Goal: Task Accomplishment & Management: Use online tool/utility

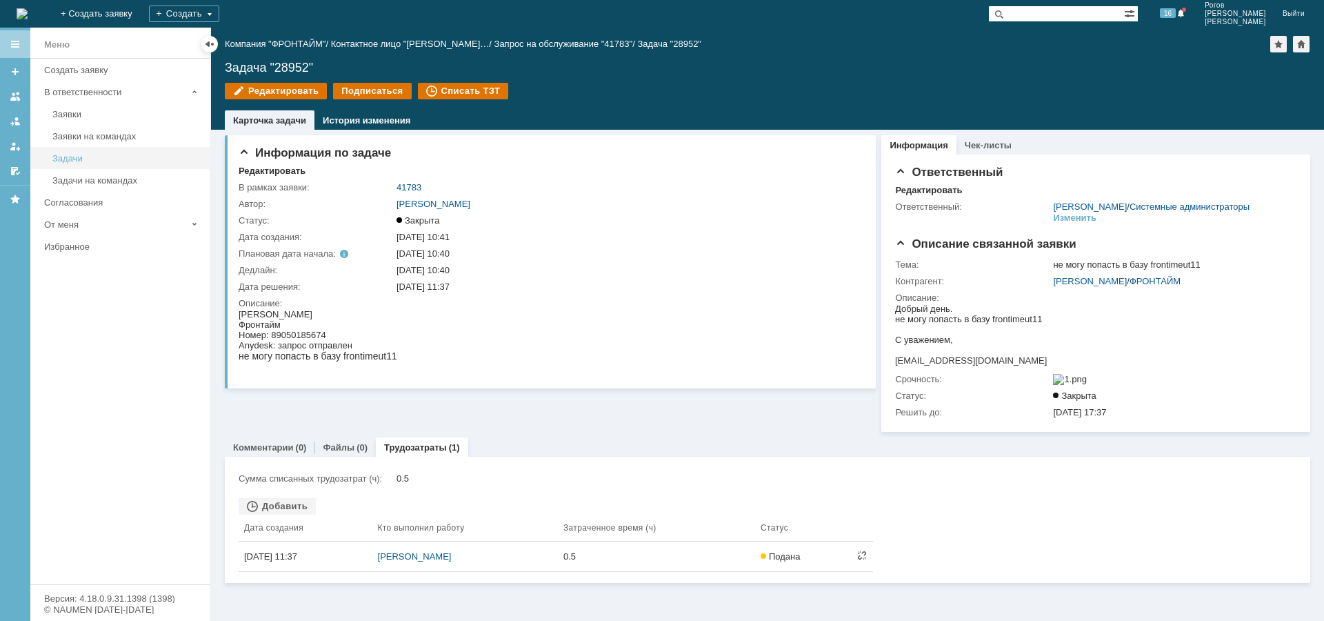
click at [65, 163] on link "Задачи" at bounding box center [127, 158] width 160 height 21
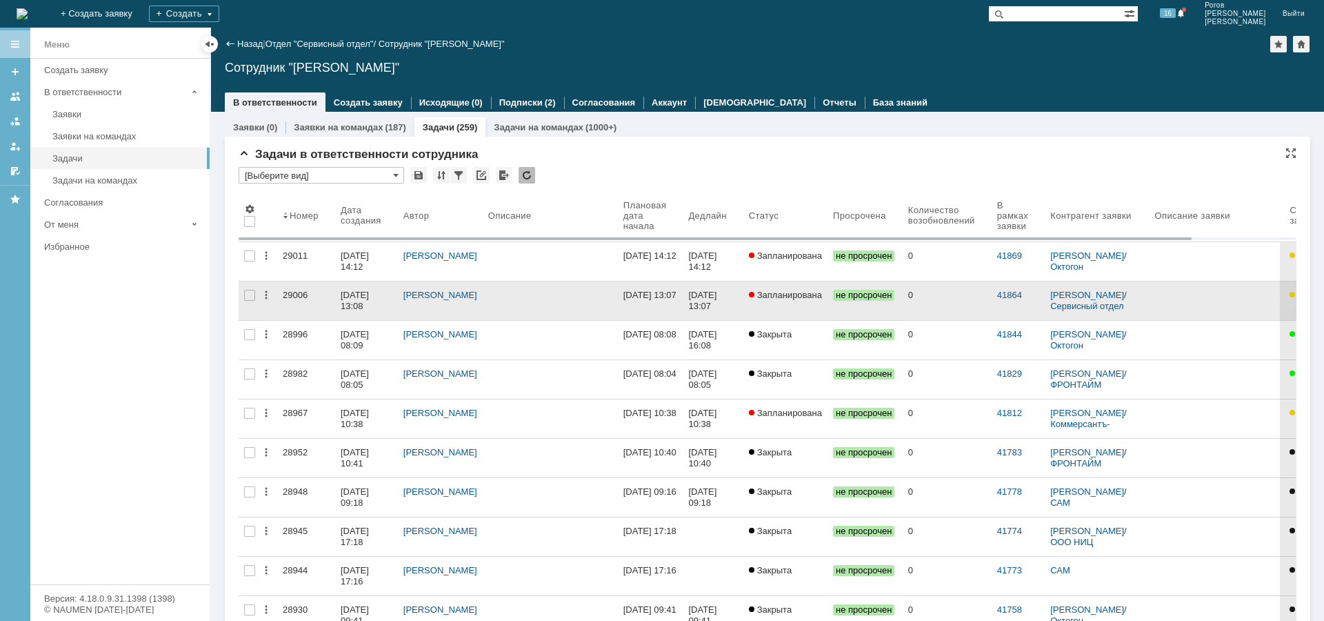
click at [291, 296] on div "29006" at bounding box center [306, 295] width 47 height 11
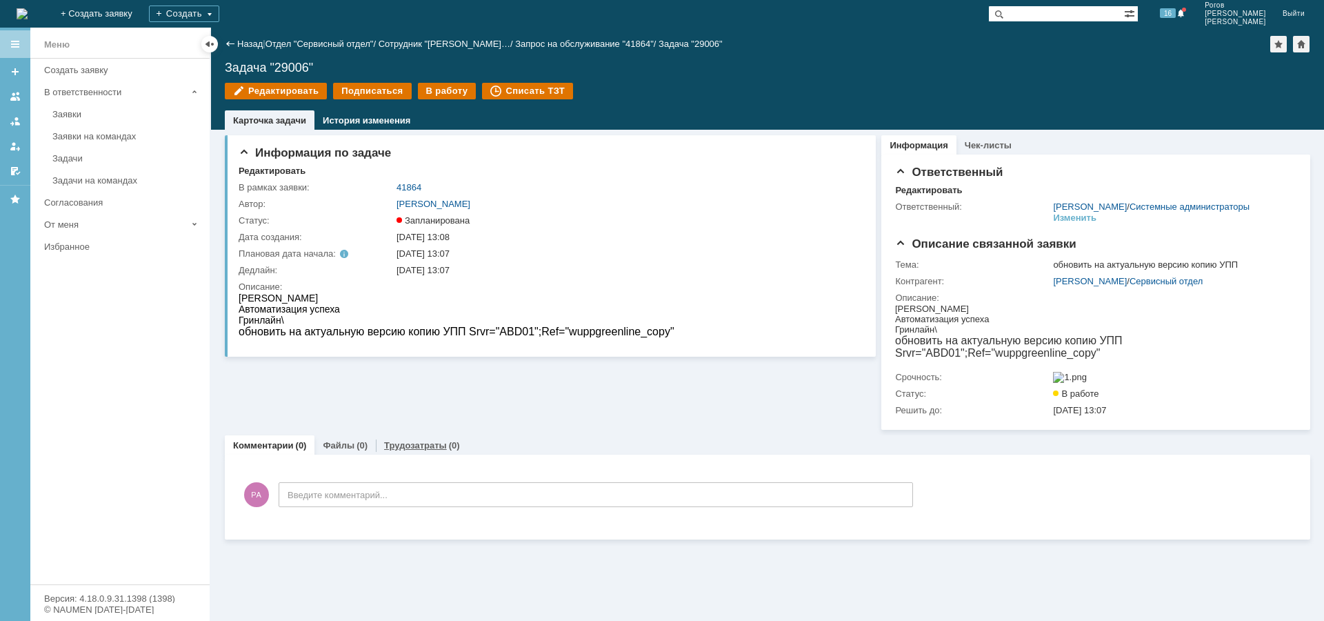
click at [399, 450] on link "Трудозатраты" at bounding box center [415, 445] width 63 height 10
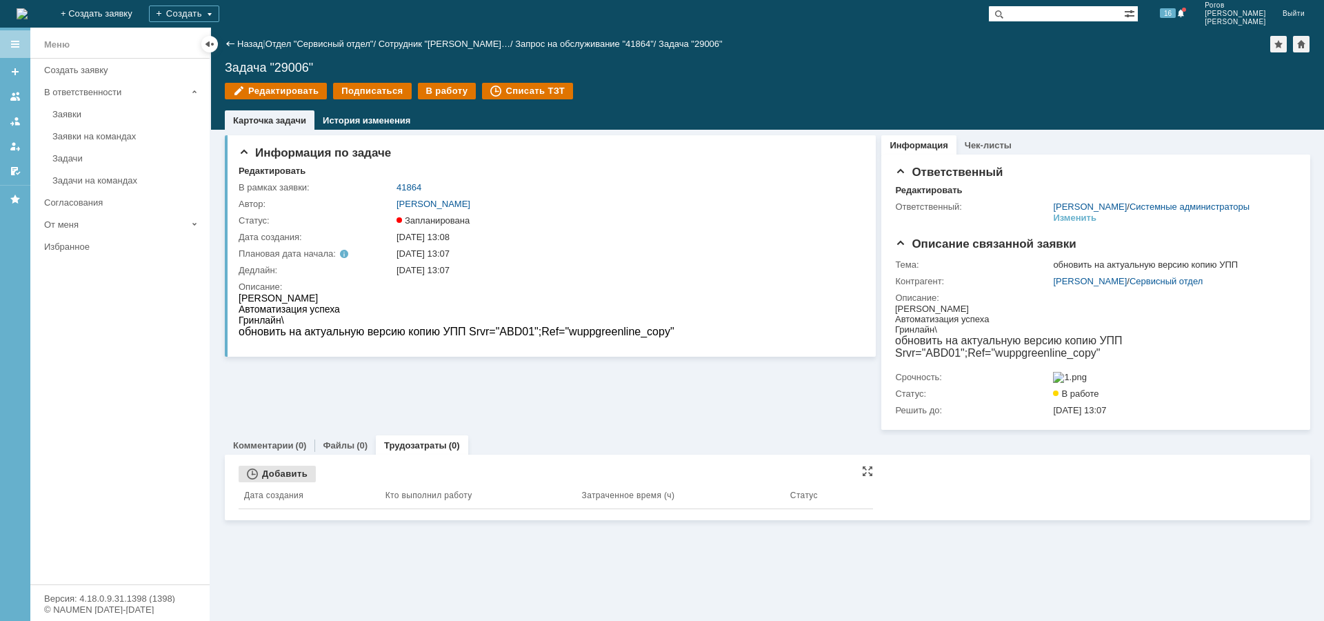
click at [273, 482] on div "Добавить" at bounding box center [277, 473] width 77 height 17
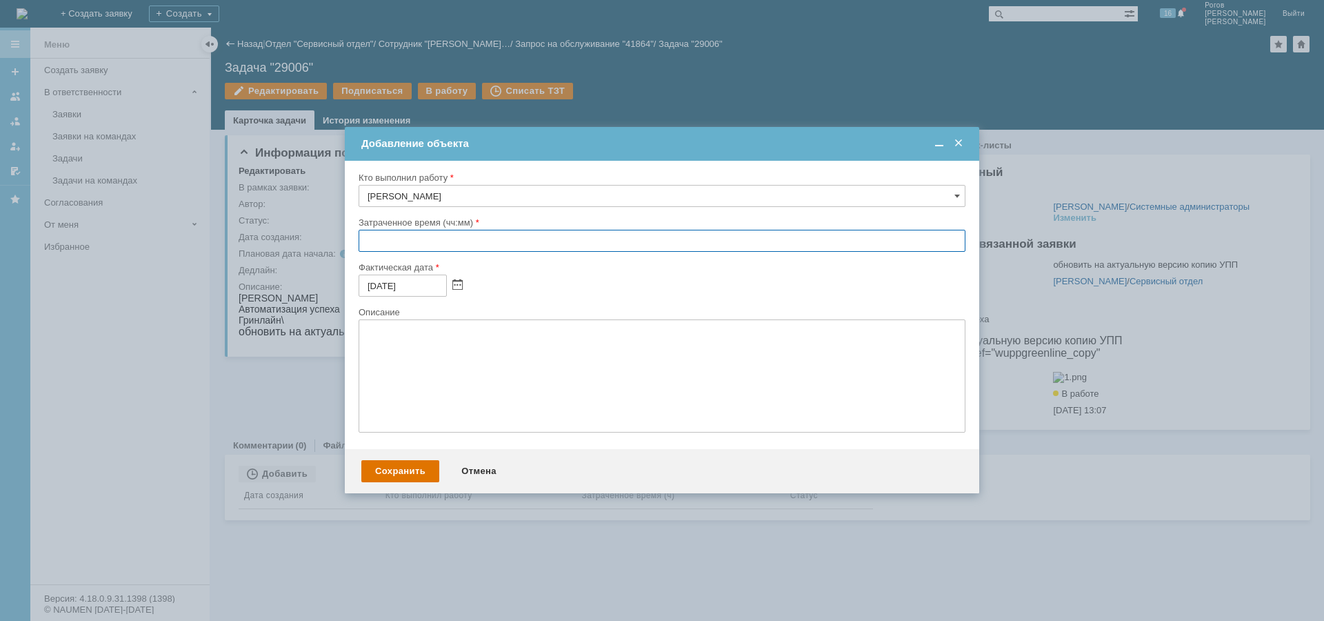
click at [363, 245] on input "text" at bounding box center [662, 241] width 607 height 22
type input "00:30"
click at [389, 473] on div "Сохранить" at bounding box center [400, 471] width 78 height 22
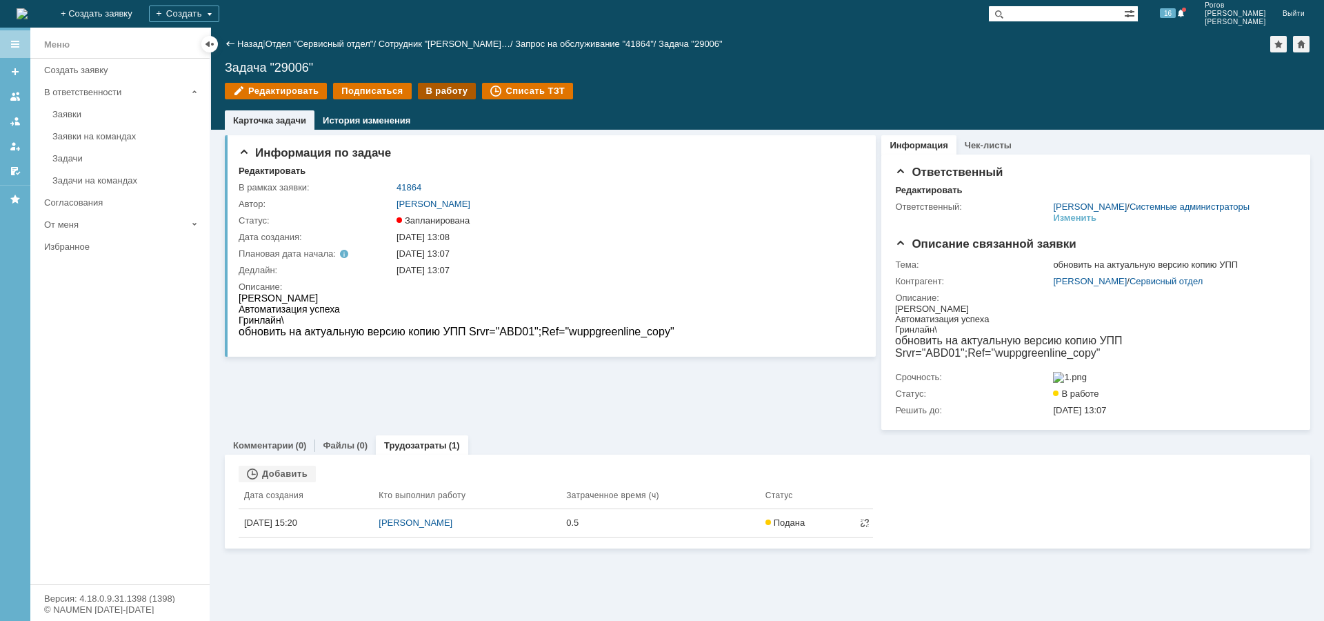
click at [438, 93] on div "В работу" at bounding box center [447, 91] width 59 height 17
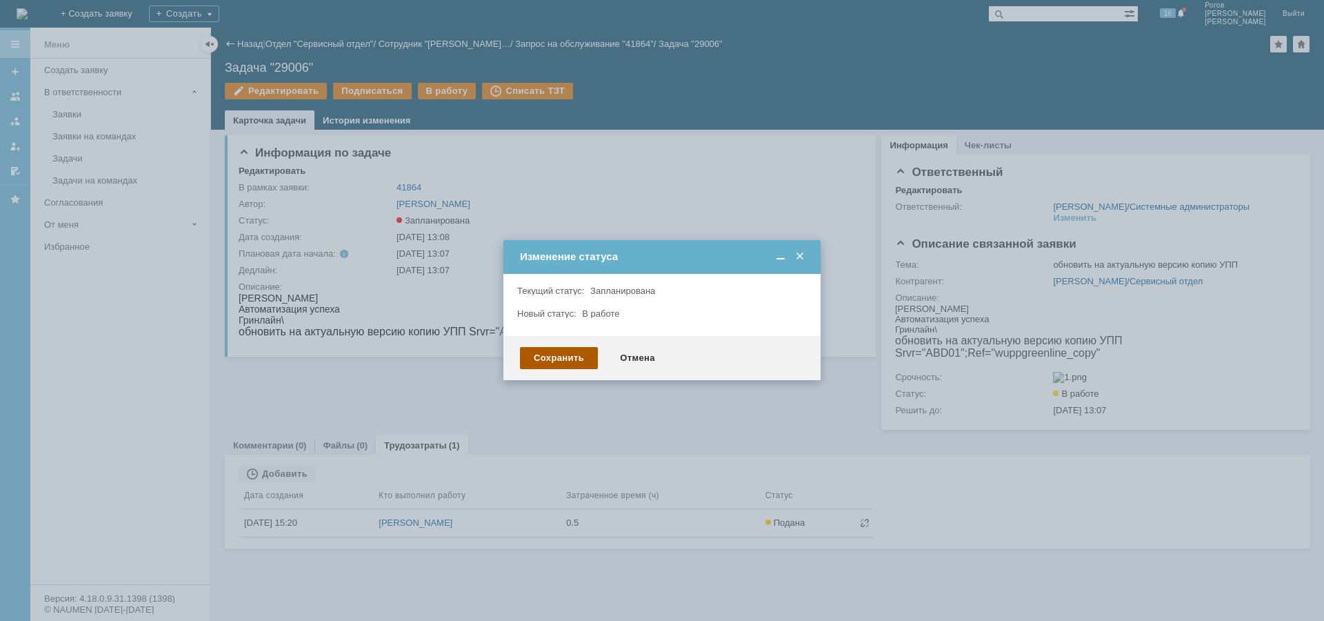
drag, startPoint x: 566, startPoint y: 361, endPoint x: 562, endPoint y: 351, distance: 10.5
click at [562, 351] on div "Сохранить" at bounding box center [559, 358] width 78 height 22
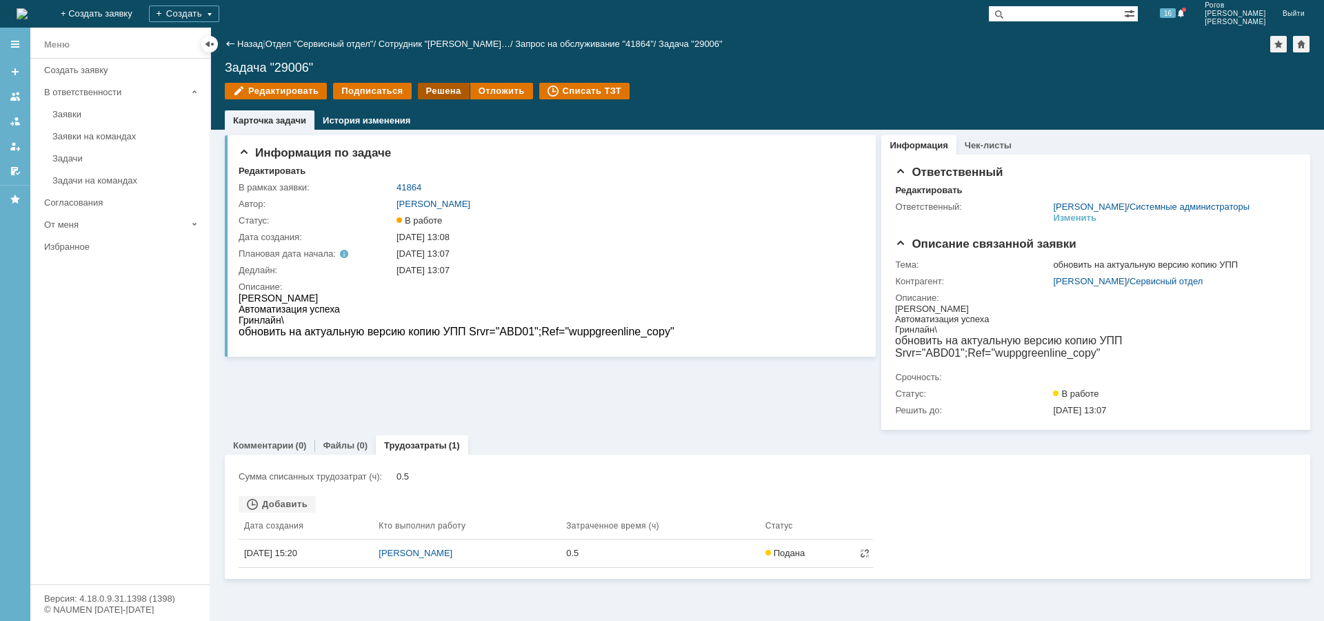
click at [435, 93] on div "Решена" at bounding box center [444, 91] width 52 height 17
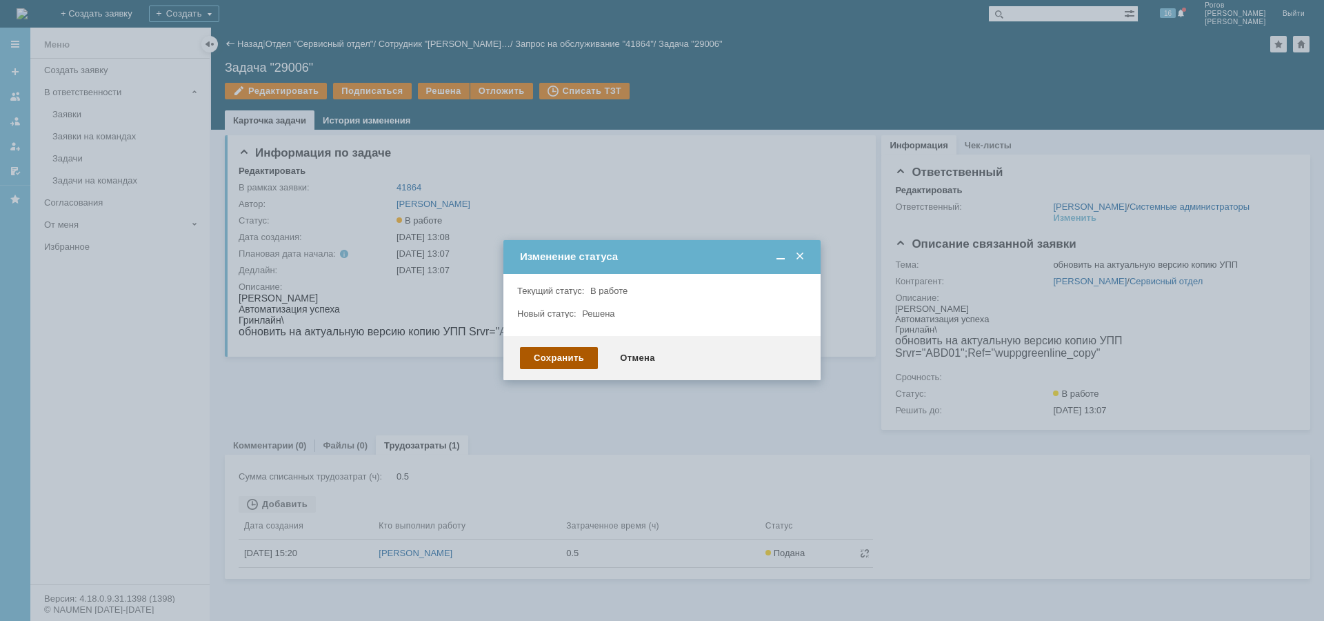
click at [562, 365] on div "Сохранить Отмена" at bounding box center [661, 358] width 317 height 44
click at [563, 356] on div "Сохранить" at bounding box center [559, 358] width 78 height 22
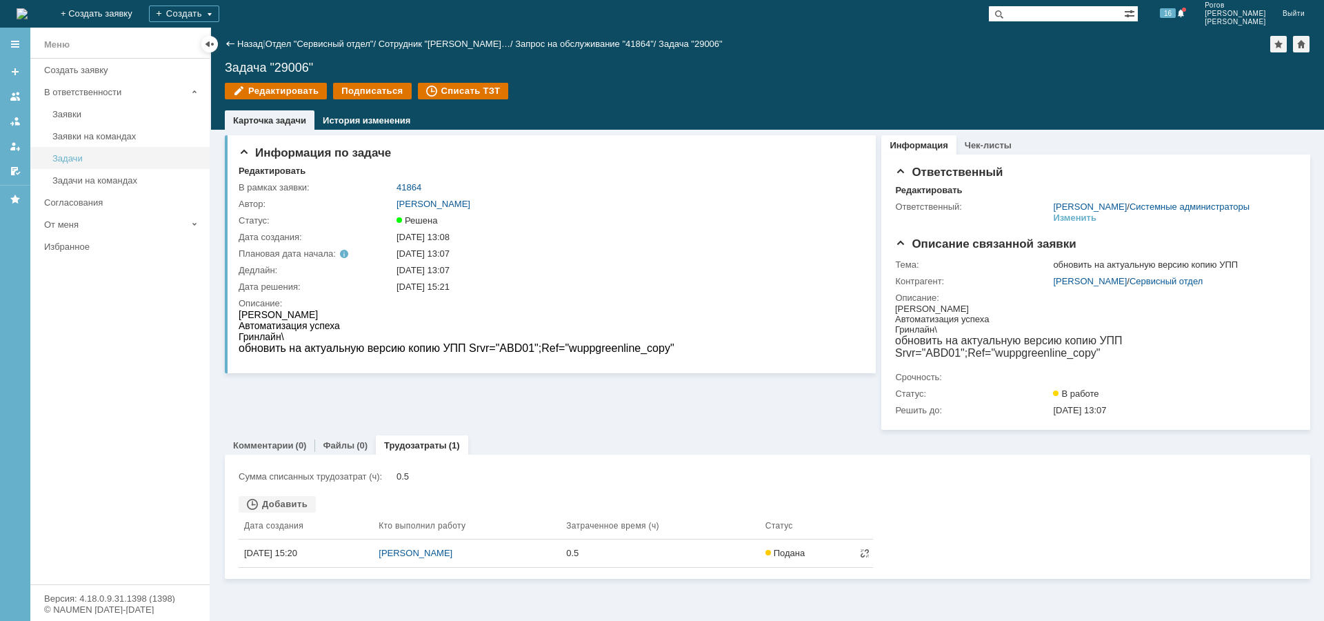
click at [74, 154] on div "Задачи" at bounding box center [126, 158] width 149 height 10
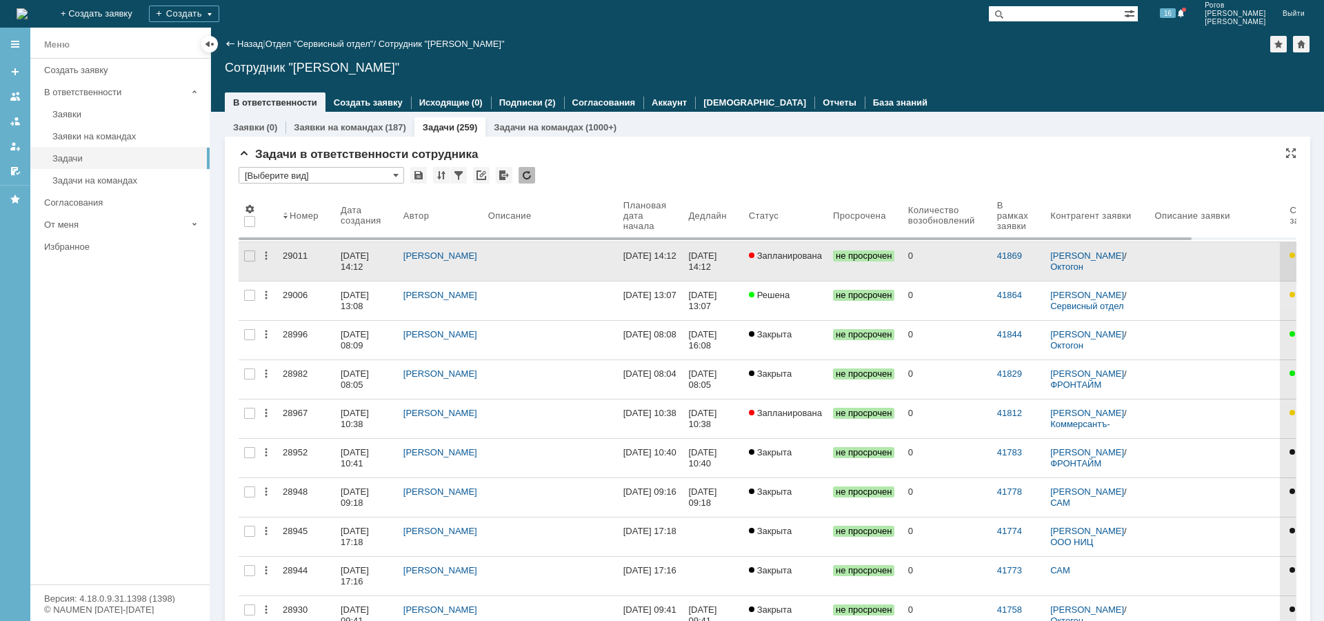
click at [290, 256] on div "29011" at bounding box center [306, 255] width 47 height 11
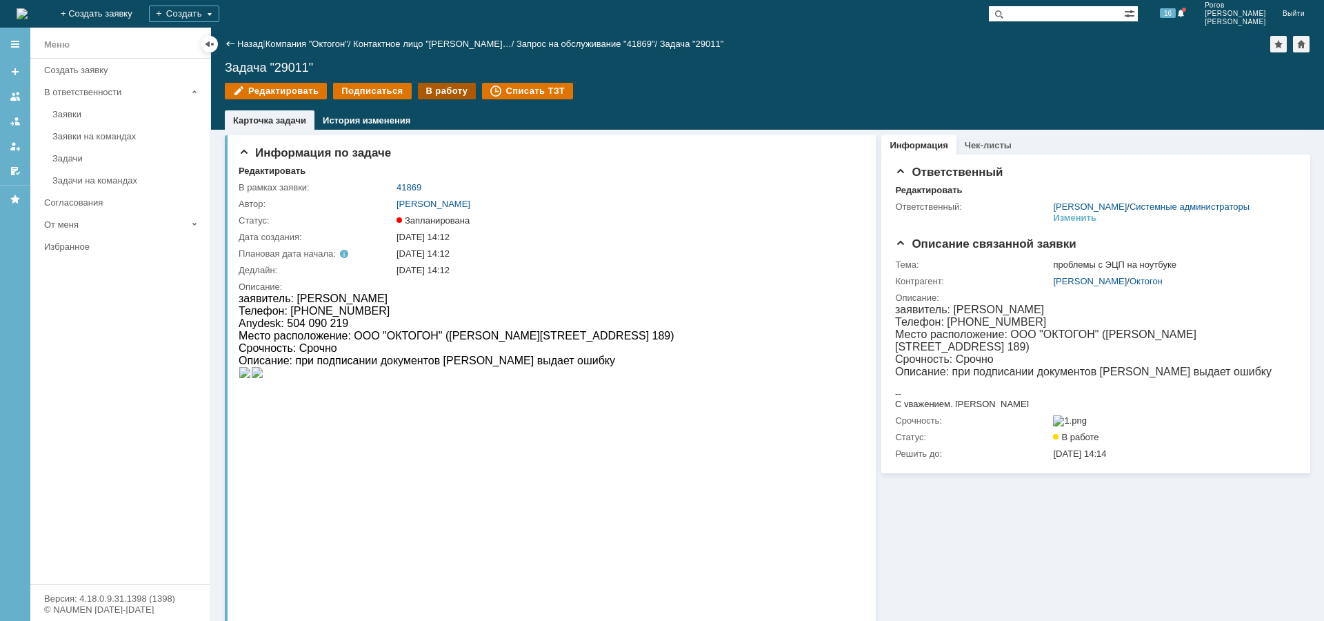
click at [432, 95] on div "В работу" at bounding box center [447, 91] width 59 height 17
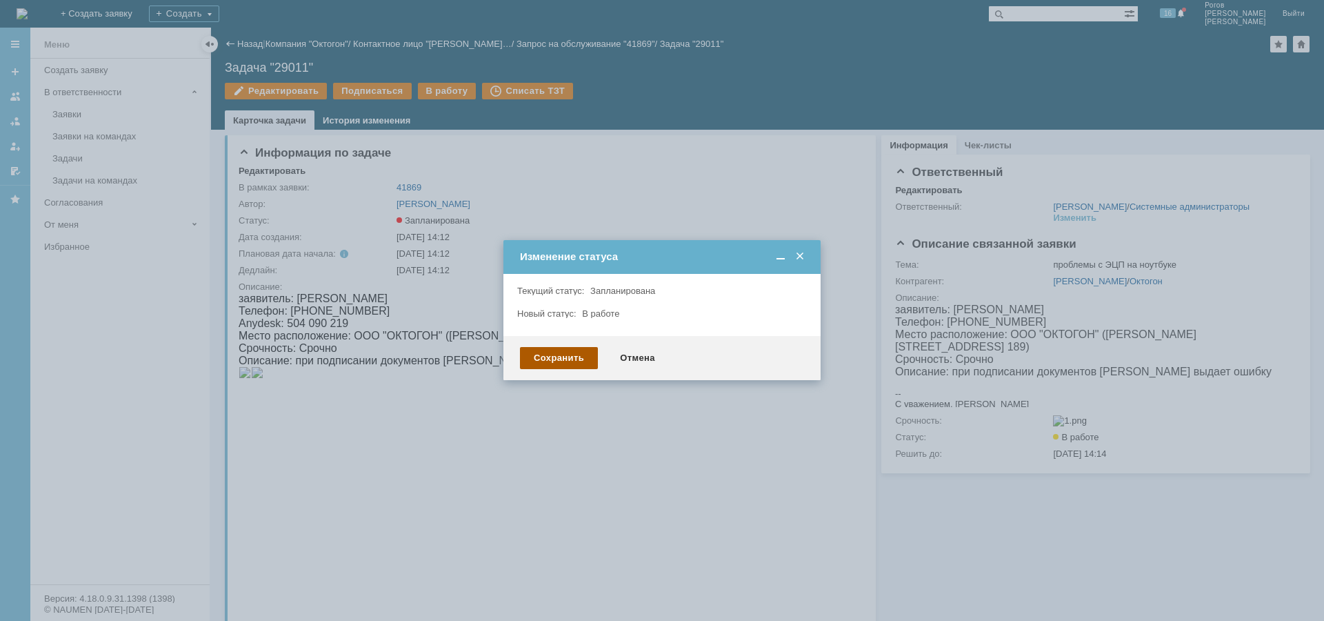
click at [560, 358] on div "Сохранить" at bounding box center [559, 358] width 78 height 22
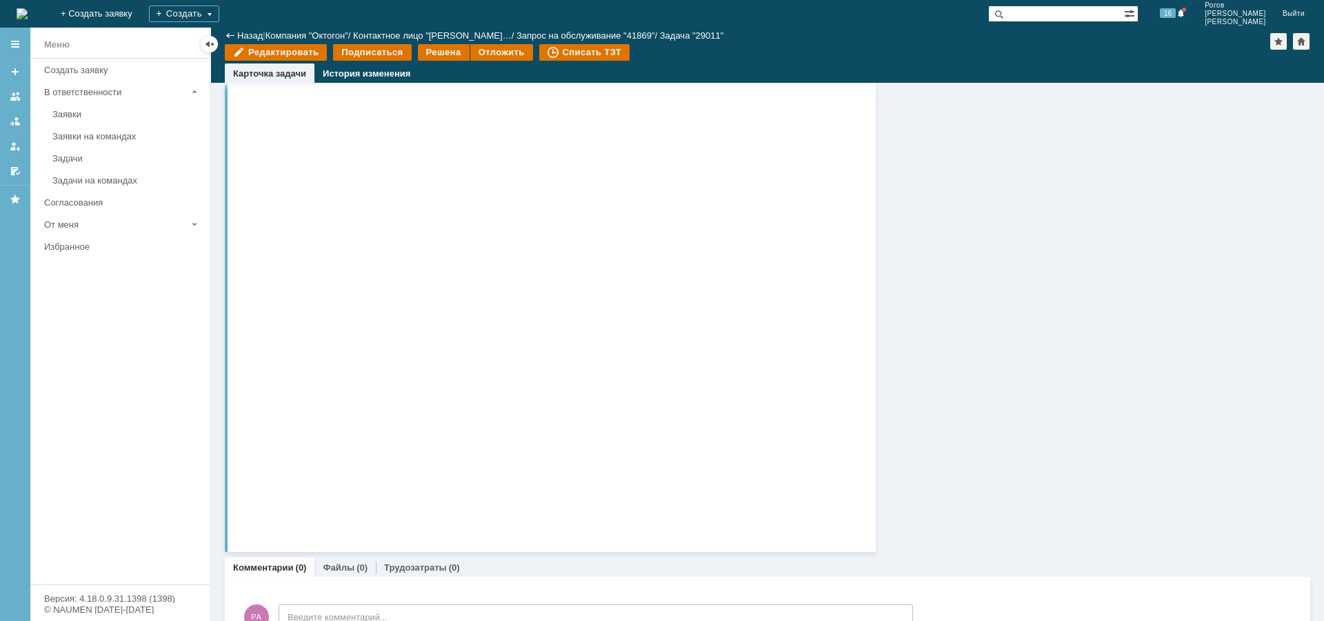
scroll to position [532, 0]
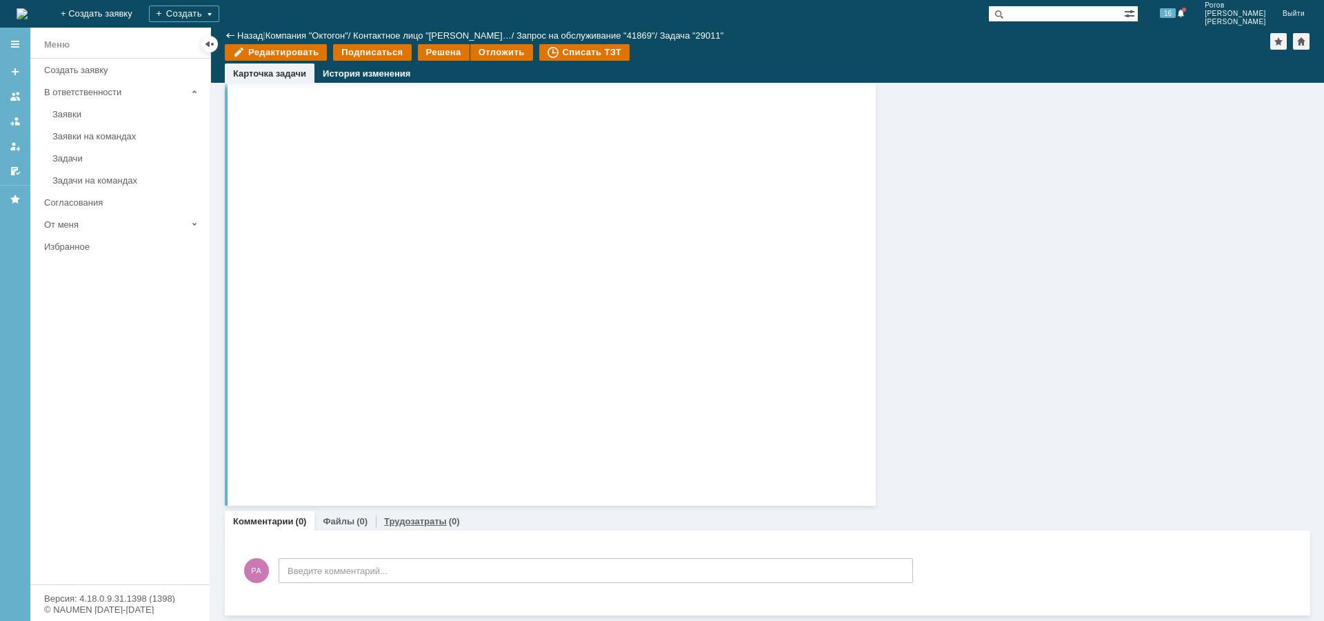
click at [414, 522] on link "Трудозатраты" at bounding box center [415, 521] width 63 height 10
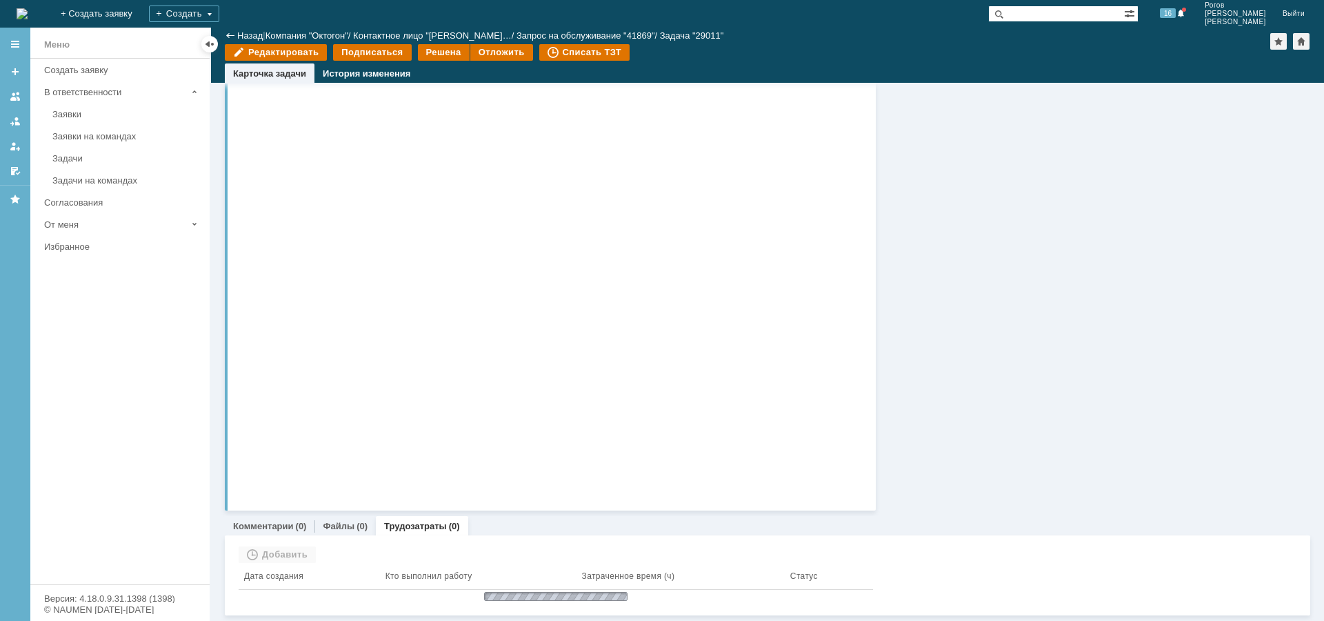
scroll to position [513, 0]
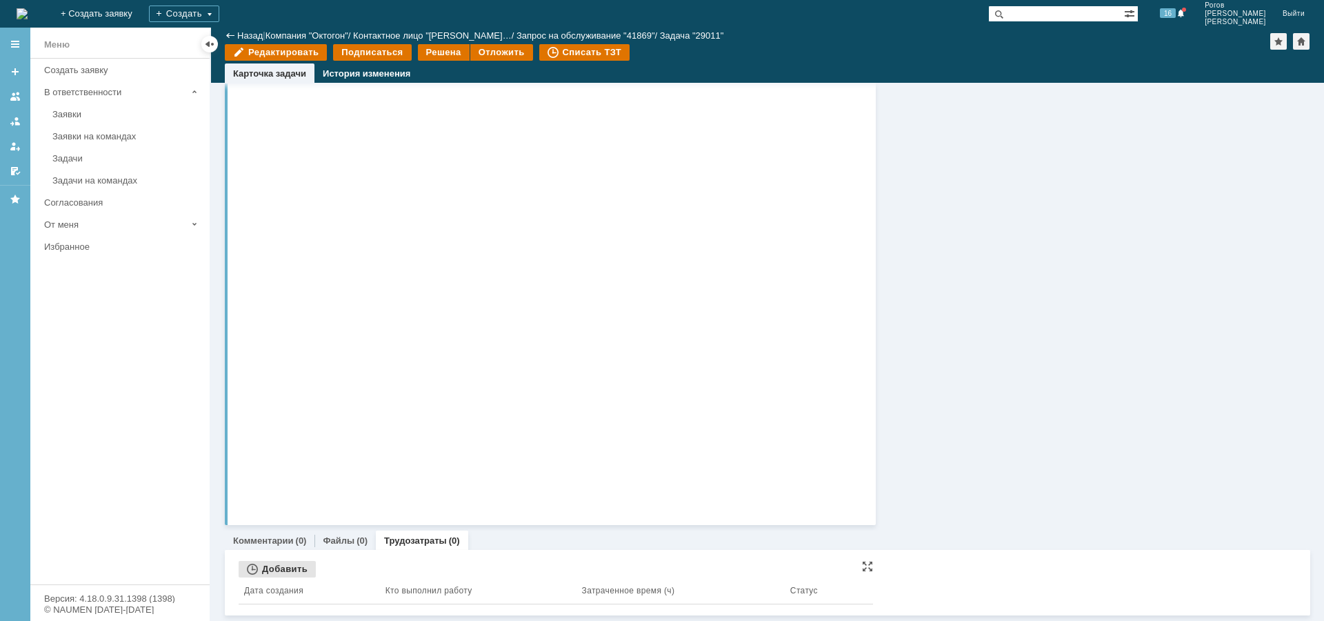
click at [266, 574] on div "Добавить" at bounding box center [277, 569] width 77 height 17
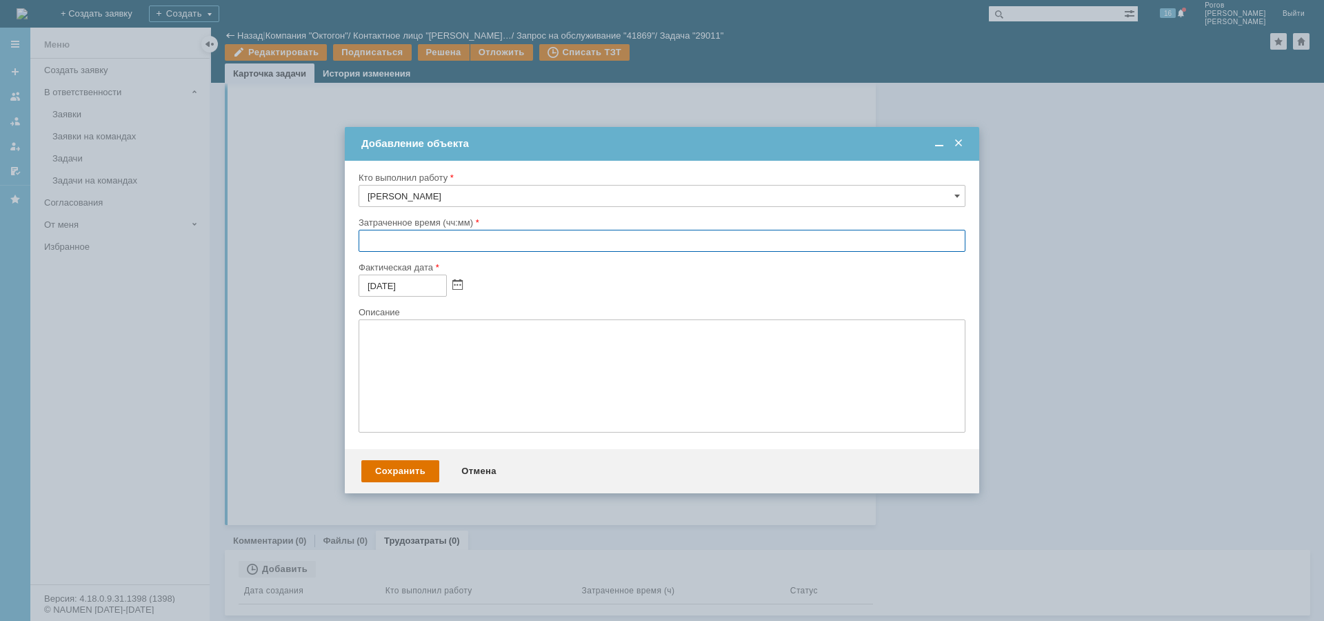
click at [376, 242] on input "text" at bounding box center [662, 241] width 607 height 22
type input "00:30"
click at [382, 464] on div "Сохранить" at bounding box center [400, 471] width 78 height 22
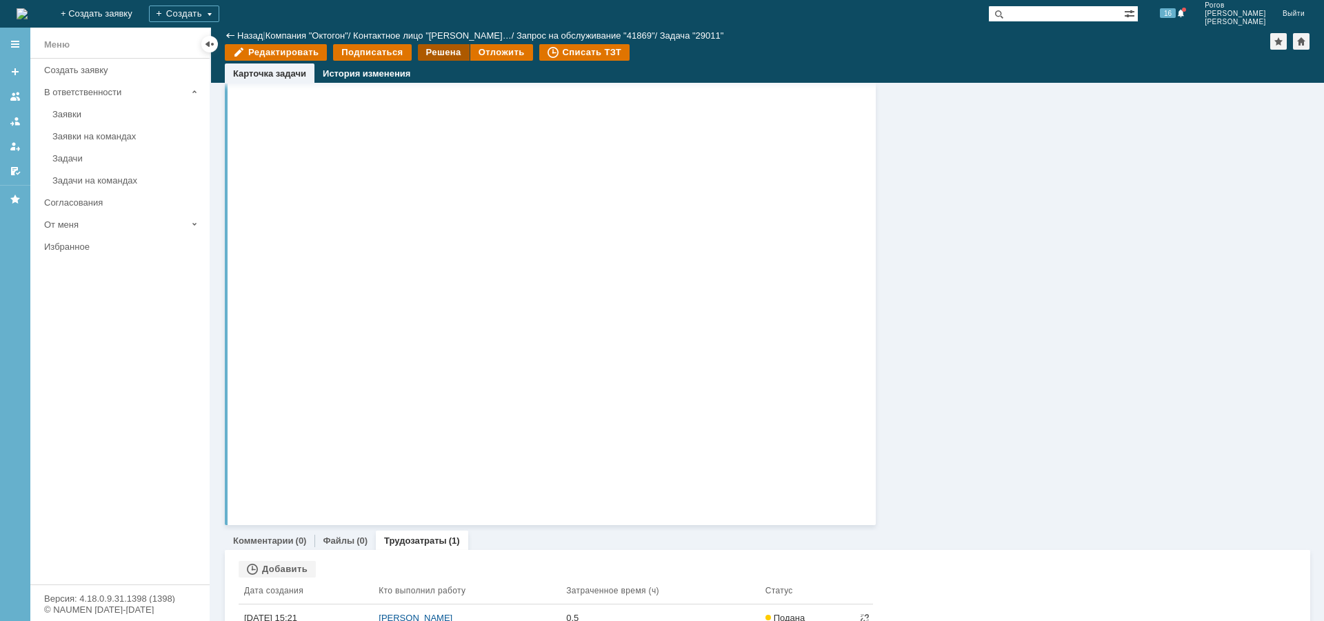
click at [430, 48] on div "Решена" at bounding box center [444, 52] width 52 height 17
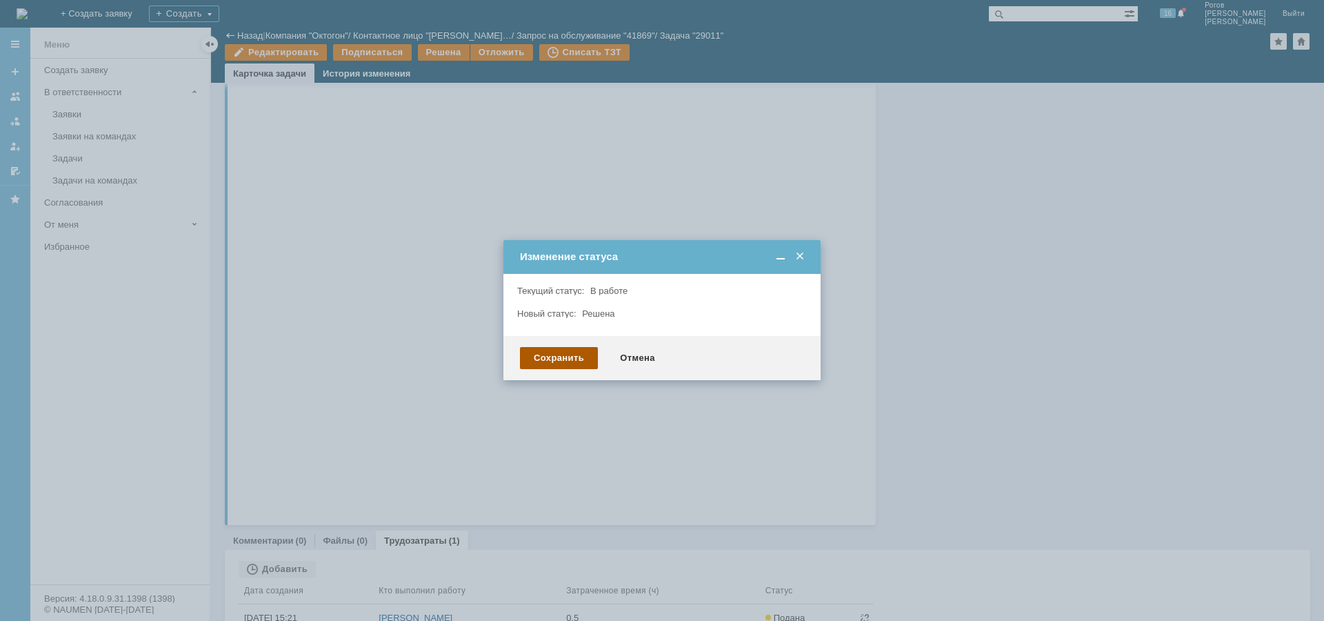
click at [564, 357] on div "Сохранить" at bounding box center [559, 358] width 78 height 22
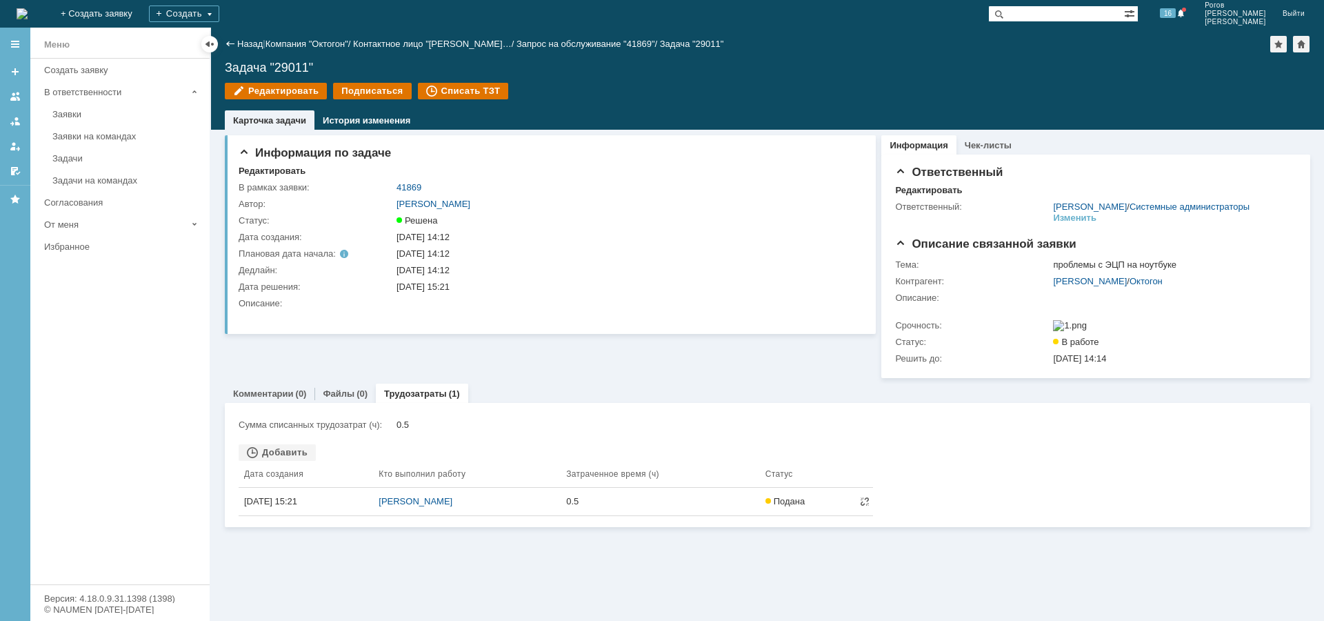
scroll to position [0, 0]
